Goal: Information Seeking & Learning: Learn about a topic

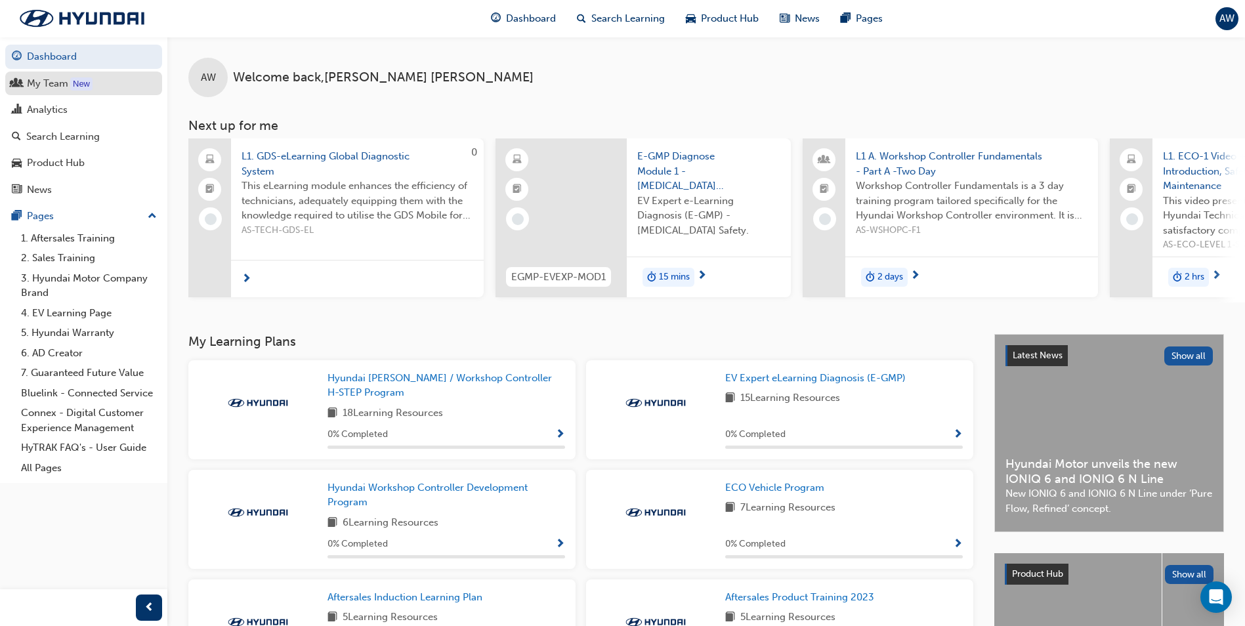
click at [95, 91] on link "My Team New" at bounding box center [83, 84] width 157 height 24
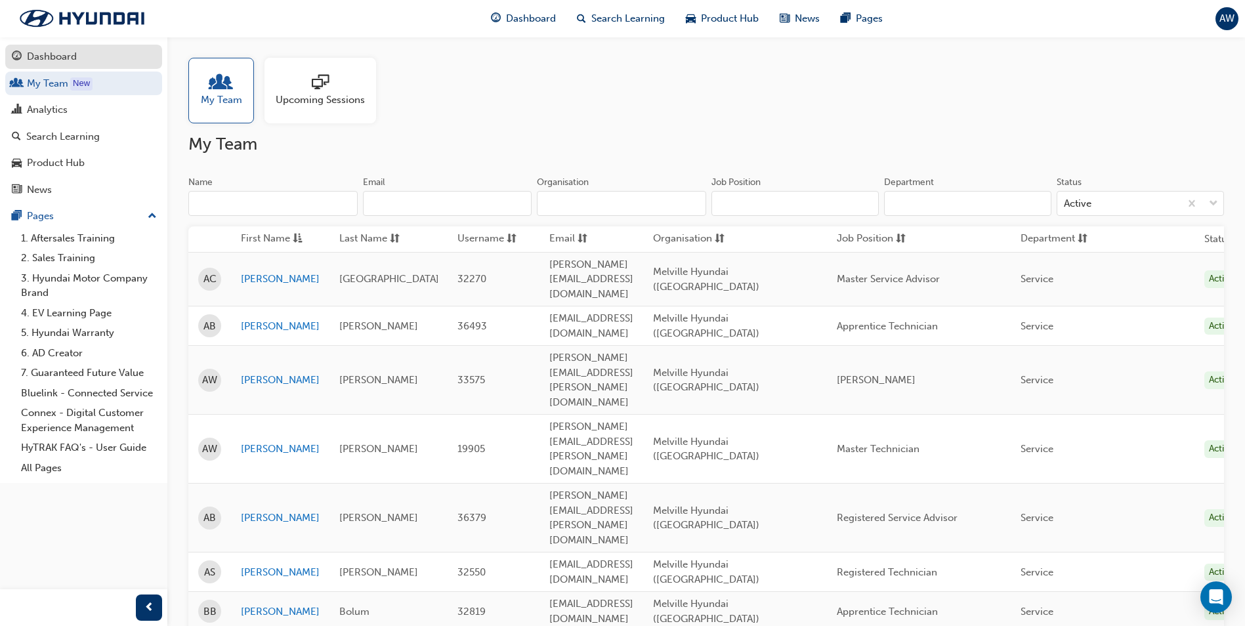
click at [56, 56] on div "Dashboard" at bounding box center [52, 56] width 50 height 15
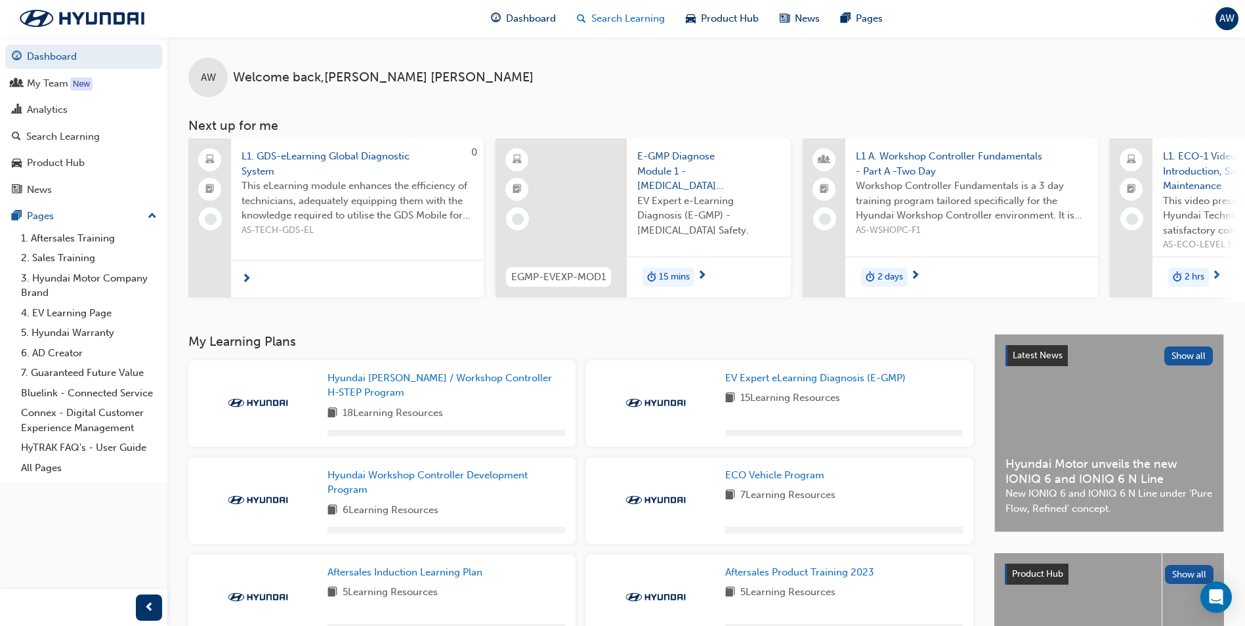
click at [643, 22] on span "Search Learning" at bounding box center [628, 18] width 74 height 15
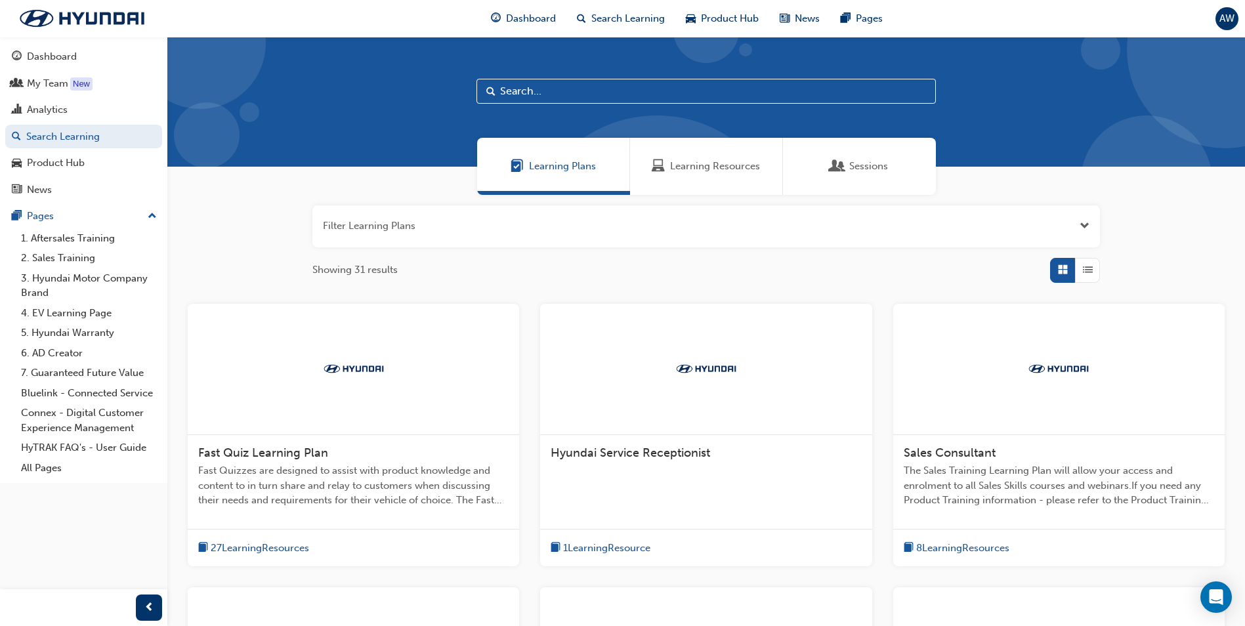
click at [667, 158] on div "Learning Resources" at bounding box center [706, 166] width 153 height 57
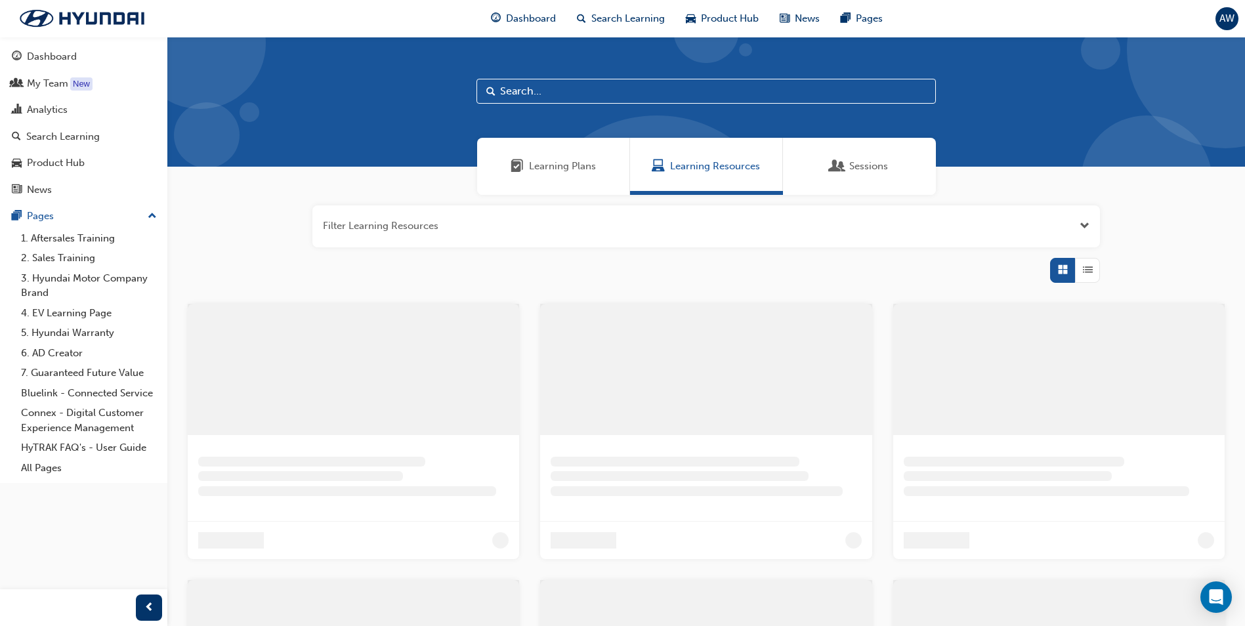
click at [599, 101] on input "text" at bounding box center [705, 91] width 459 height 25
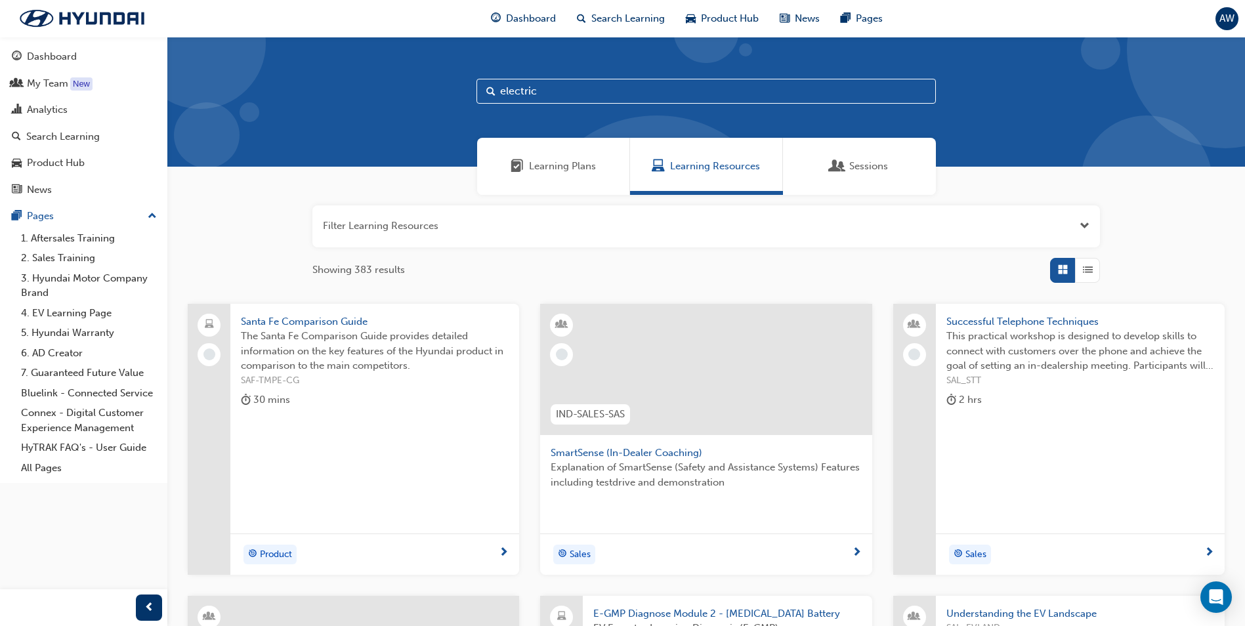
type input "electric"
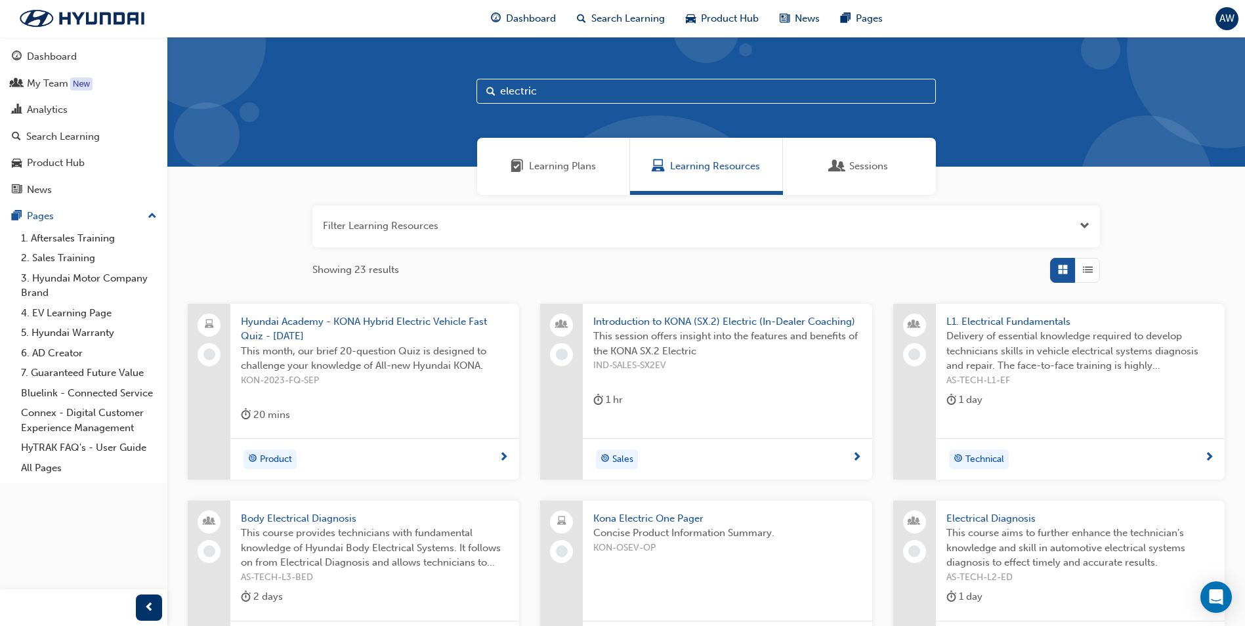
scroll to position [196, 0]
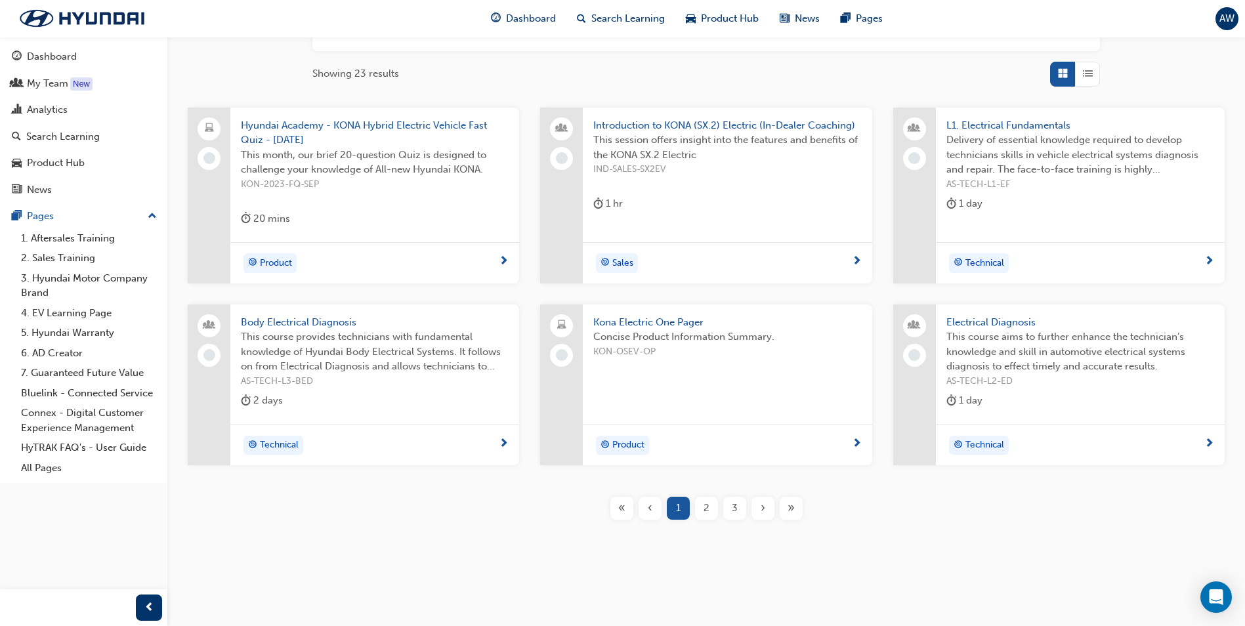
click at [1038, 129] on span "L1. Electrical Fundamentals" at bounding box center [1080, 125] width 268 height 15
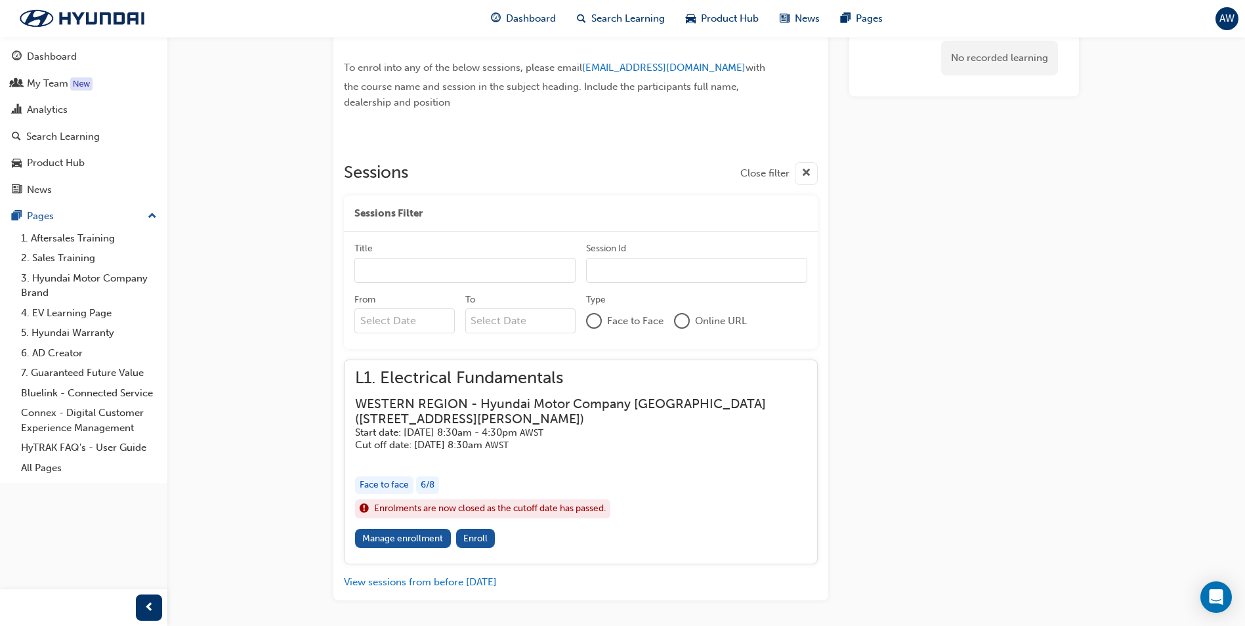
scroll to position [871, 0]
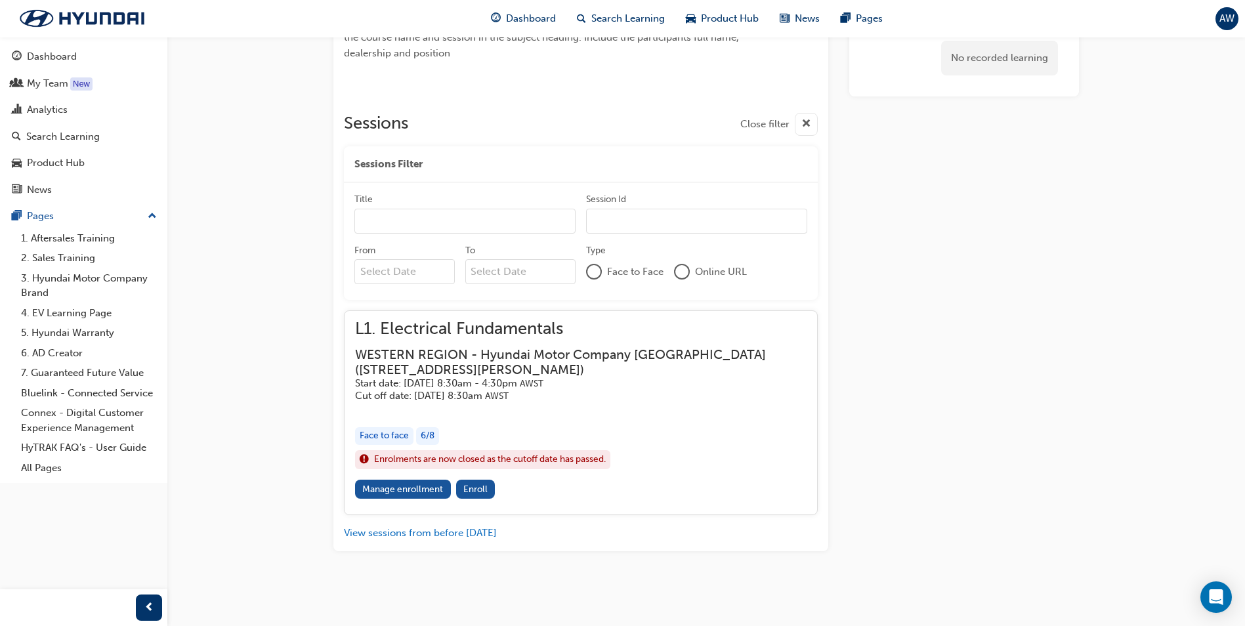
click at [440, 358] on h3 "WESTERN REGION - Hyundai Motor Company [GEOGRAPHIC_DATA] ( [STREET_ADDRESS][PER…" at bounding box center [570, 362] width 431 height 31
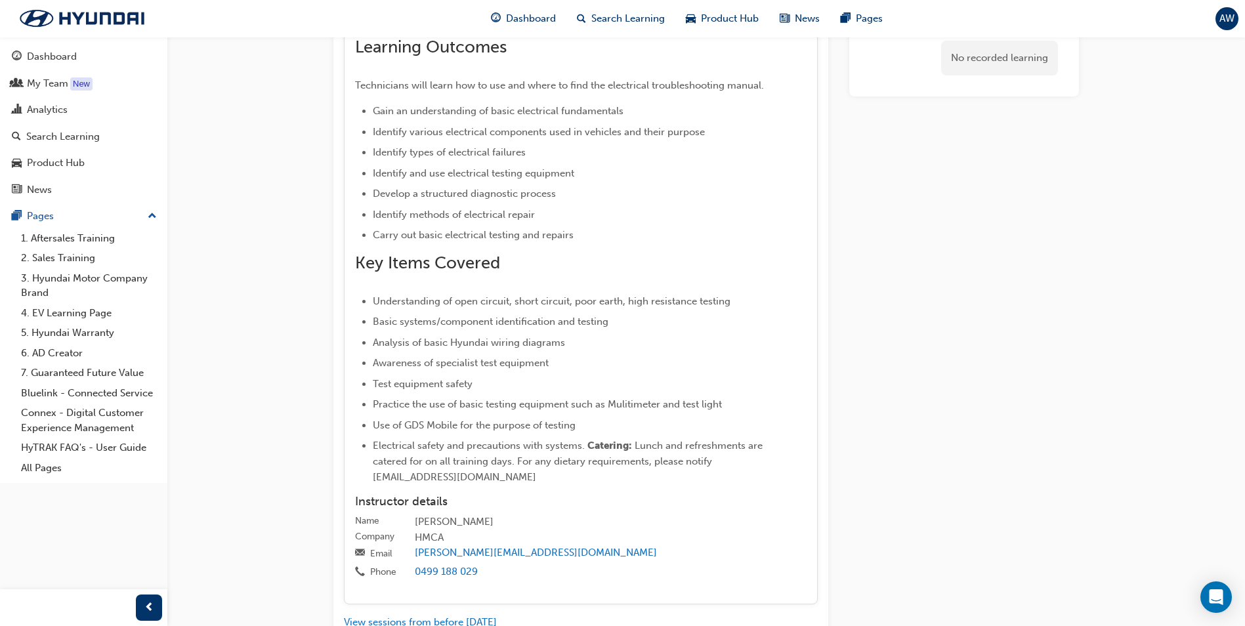
scroll to position [1601, 0]
